Goal: Find contact information: Find contact information

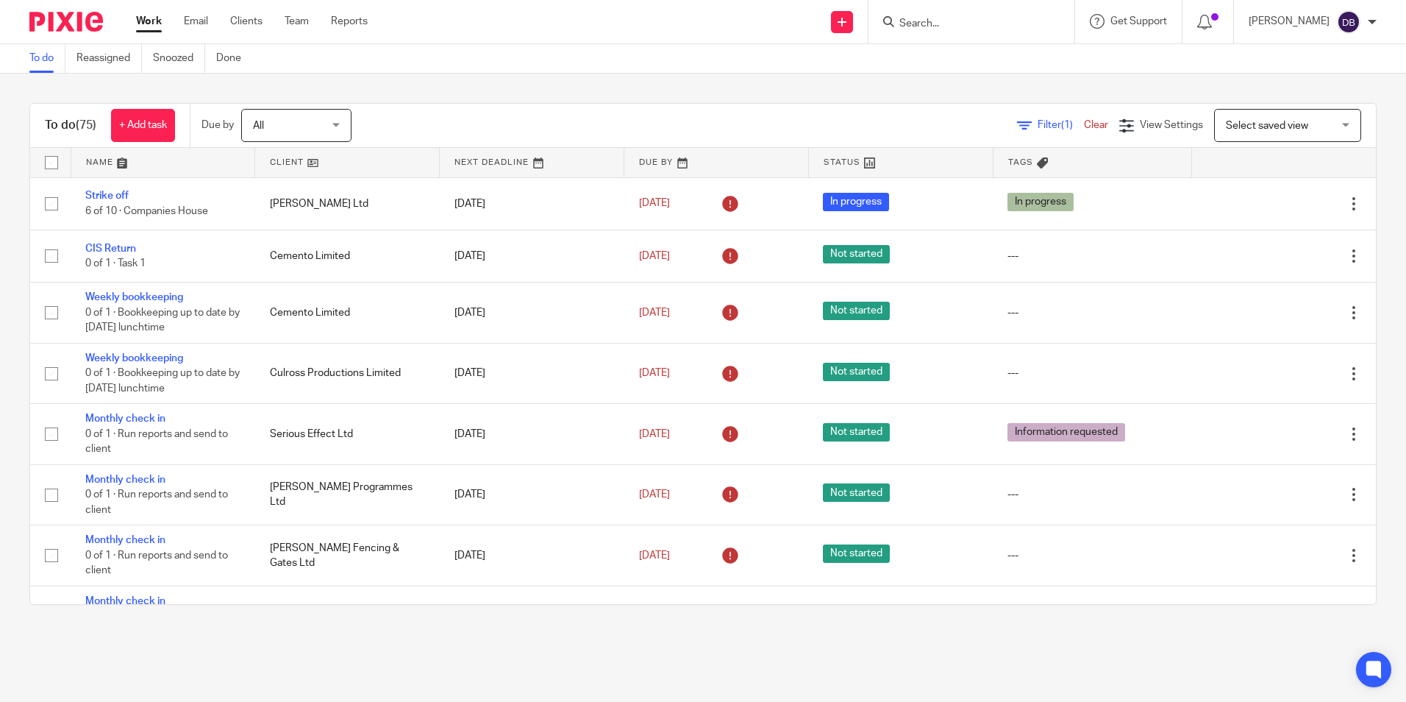
click at [938, 19] on input "Search" at bounding box center [964, 24] width 132 height 13
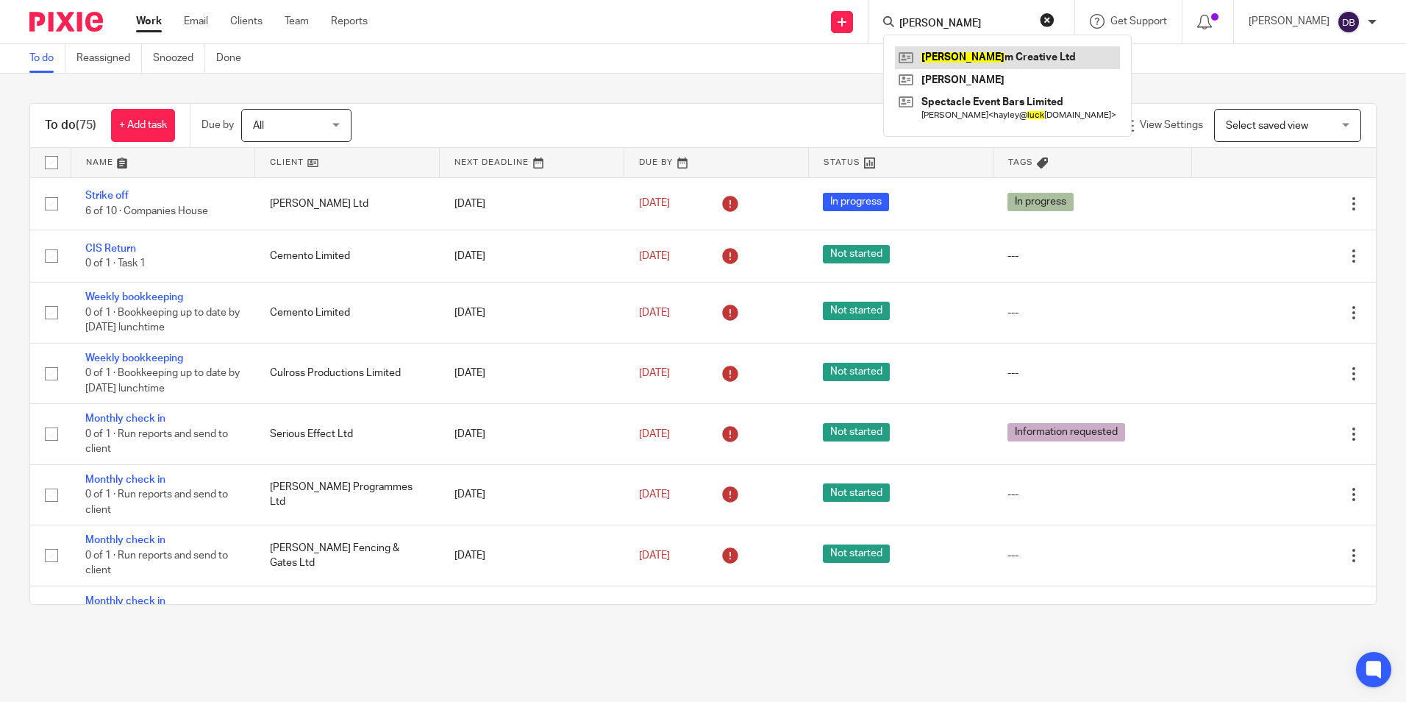
type input "luce"
click at [990, 58] on link at bounding box center [1007, 57] width 225 height 22
click at [937, 26] on input "luce" at bounding box center [964, 24] width 132 height 13
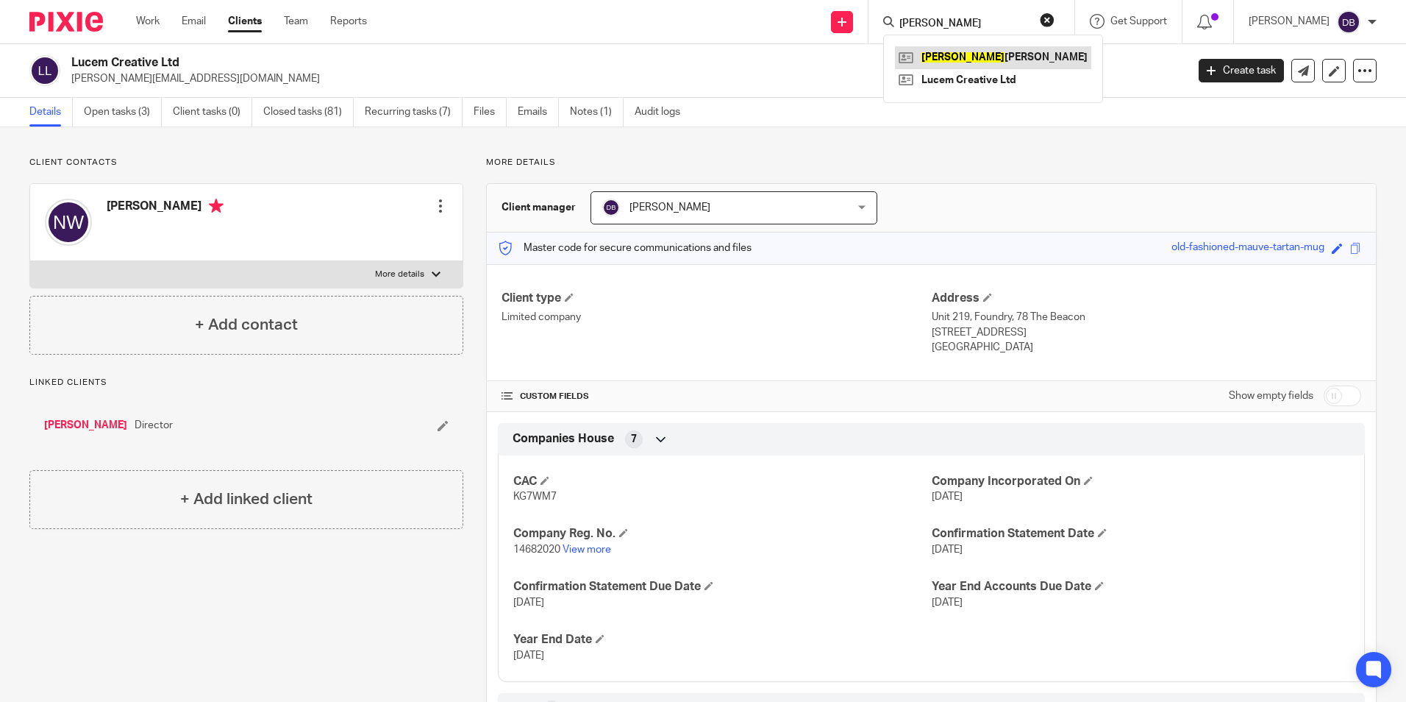
type input "nathan"
click at [979, 59] on link at bounding box center [993, 57] width 196 height 22
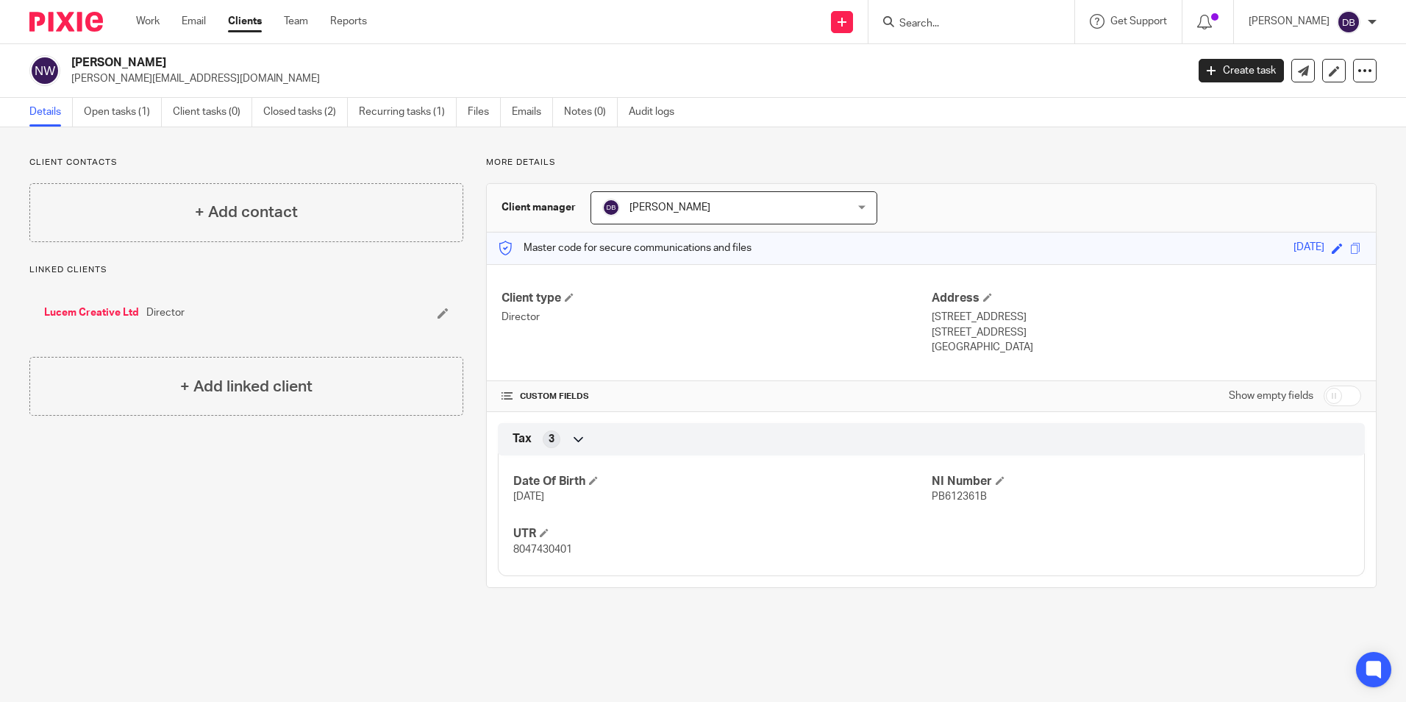
click at [558, 546] on span "8047430401" at bounding box center [542, 549] width 59 height 10
copy span "8047430401"
